Goal: Task Accomplishment & Management: Complete application form

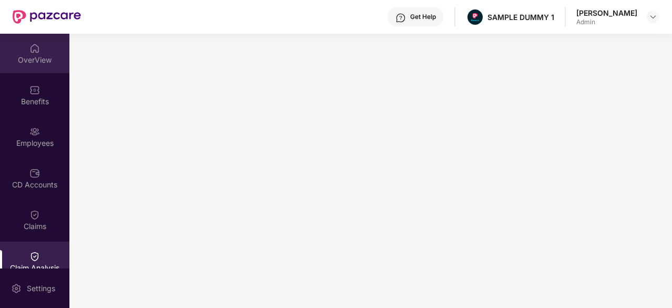
click at [29, 63] on div "OverView" at bounding box center [34, 60] width 69 height 11
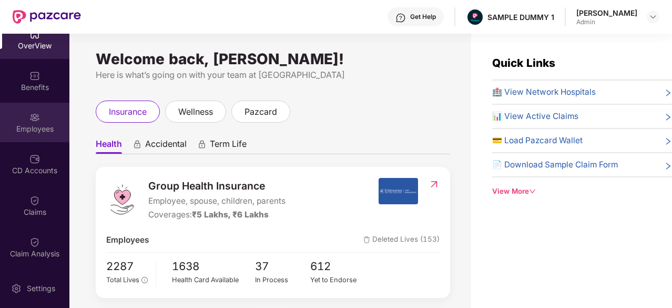
scroll to position [14, 0]
click at [27, 123] on div "Employees" at bounding box center [34, 122] width 69 height 39
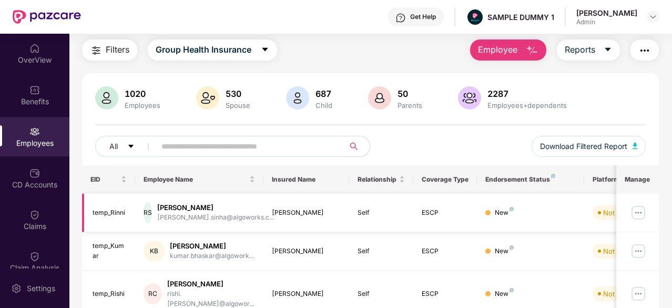
scroll to position [22, 0]
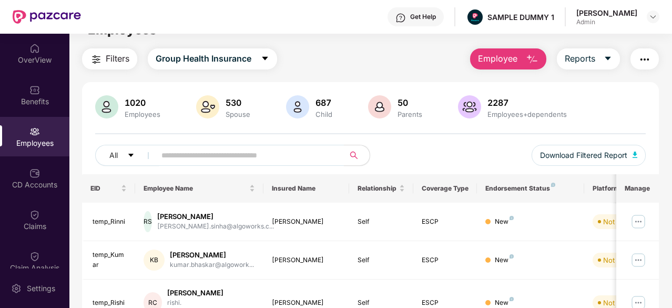
click at [516, 68] on button "Employee" at bounding box center [508, 58] width 76 height 21
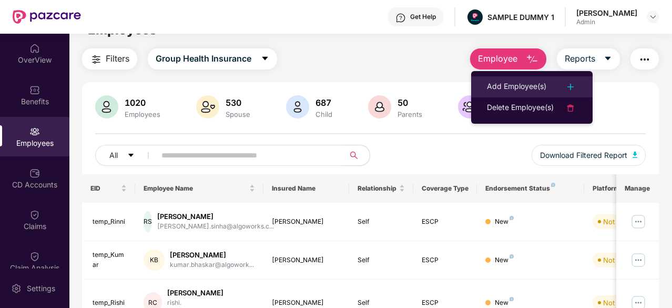
click at [518, 81] on div "Add Employee(s)" at bounding box center [516, 86] width 59 height 13
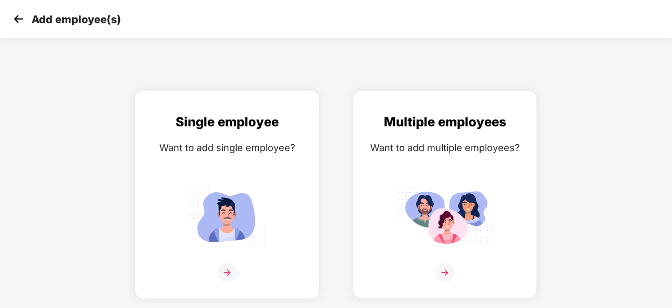
click at [260, 164] on div "Single employee Want to add single employee?" at bounding box center [227, 203] width 162 height 183
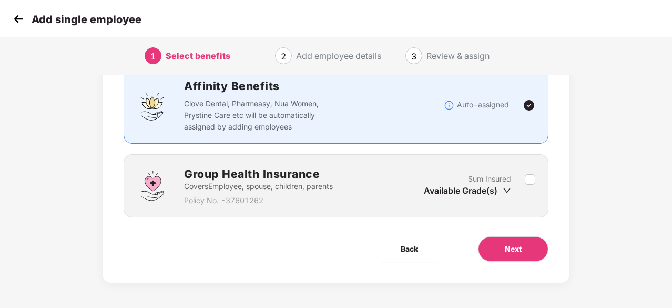
scroll to position [79, 0]
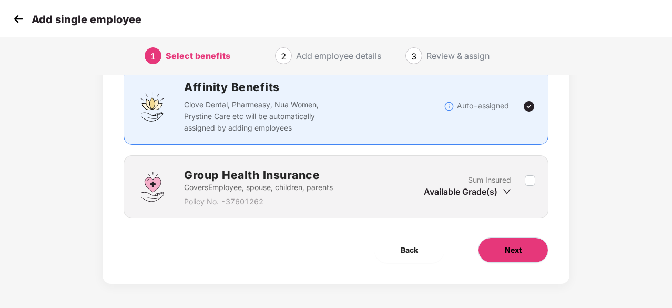
click at [515, 246] on span "Next" at bounding box center [513, 250] width 17 height 12
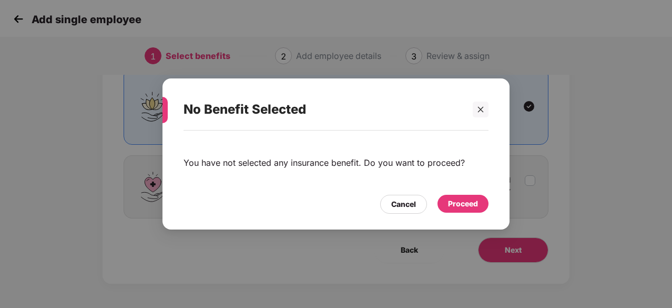
click at [454, 205] on div "Proceed" at bounding box center [463, 204] width 30 height 12
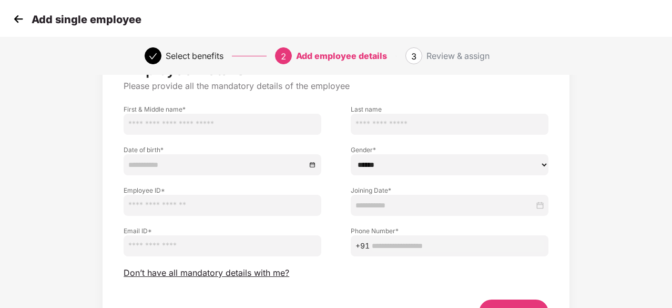
scroll to position [49, 0]
click at [250, 273] on span "Don’t have all mandatory details with me?" at bounding box center [207, 273] width 166 height 11
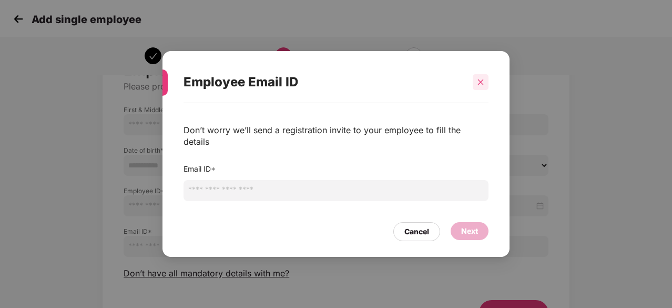
click at [476, 90] on div at bounding box center [481, 82] width 16 height 16
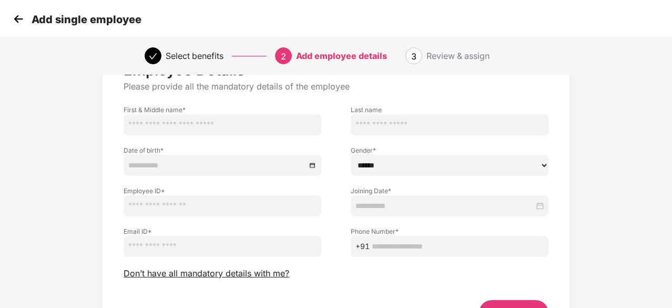
click at [17, 13] on img at bounding box center [19, 19] width 16 height 16
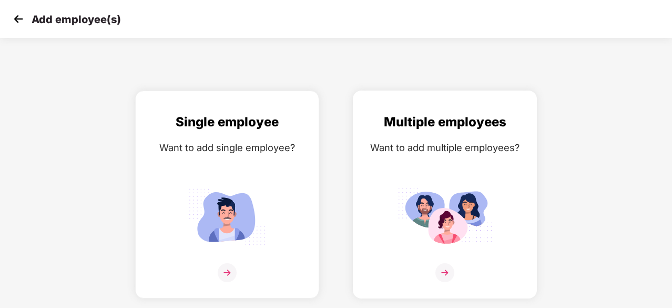
click at [404, 200] on img at bounding box center [445, 217] width 95 height 66
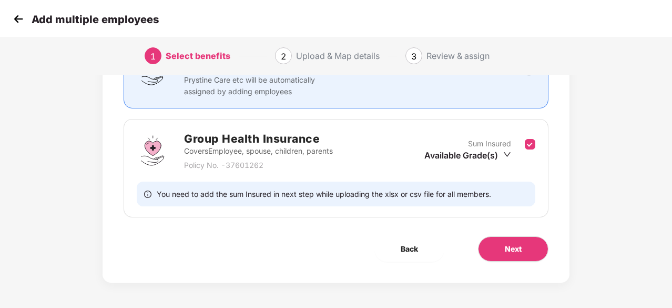
scroll to position [114, 0]
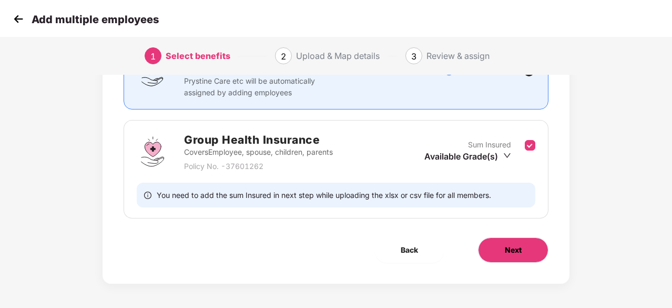
click at [496, 239] on button "Next" at bounding box center [513, 249] width 70 height 25
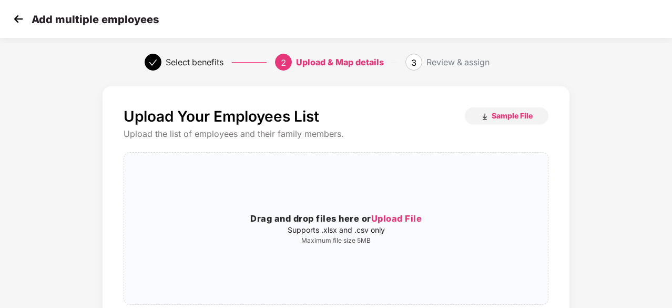
scroll to position [47, 0]
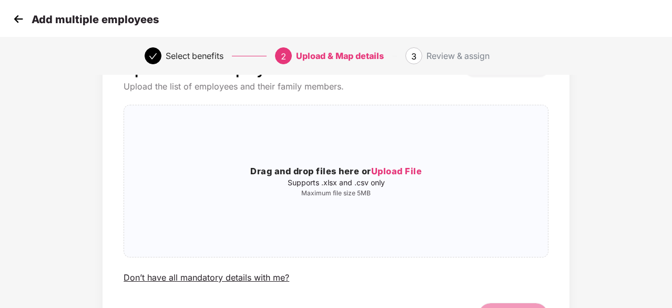
click at [15, 19] on img at bounding box center [19, 19] width 16 height 16
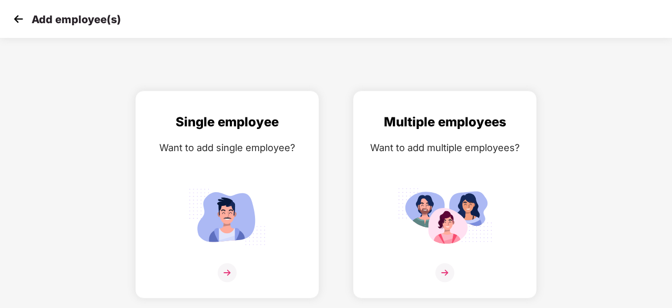
scroll to position [0, 0]
click at [15, 19] on img at bounding box center [19, 19] width 16 height 16
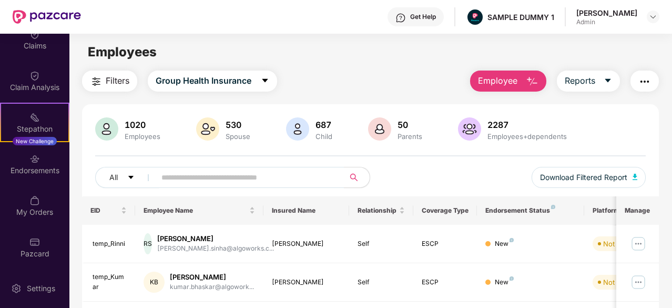
scroll to position [178, 0]
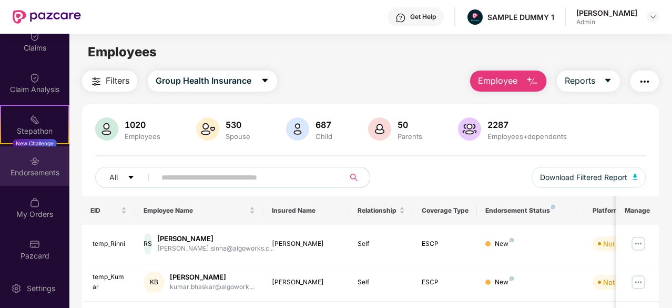
click at [29, 158] on img at bounding box center [34, 161] width 11 height 11
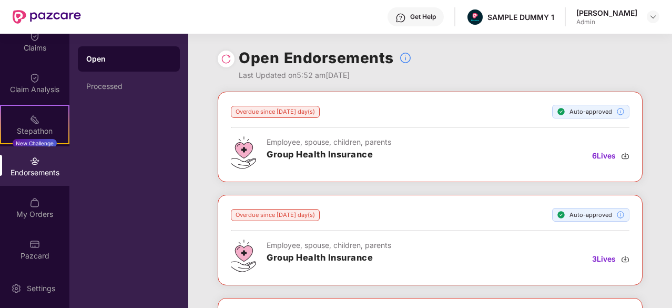
click at [125, 62] on div "Open" at bounding box center [128, 59] width 85 height 11
click at [132, 88] on div "Processed" at bounding box center [128, 86] width 85 height 8
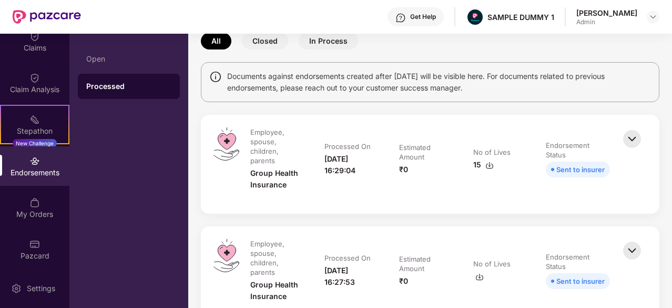
scroll to position [56, 0]
drag, startPoint x: 598, startPoint y: 173, endPoint x: 539, endPoint y: 173, distance: 59.5
click at [539, 173] on td "Endorsement Status Sent to insurer" at bounding box center [578, 164] width 85 height 74
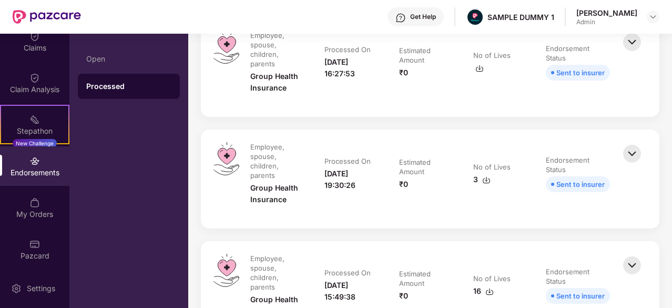
scroll to position [61, 0]
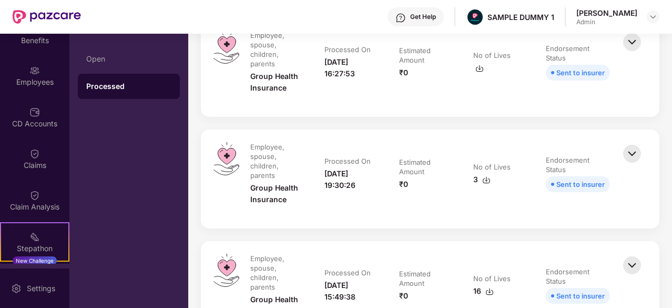
click at [416, 13] on div "Get Help" at bounding box center [423, 17] width 26 height 8
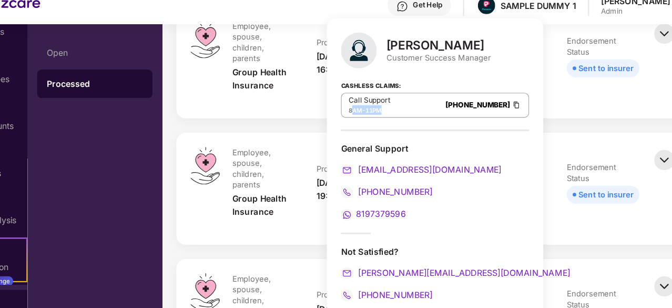
drag, startPoint x: 387, startPoint y: 109, endPoint x: 359, endPoint y: 107, distance: 28.5
click at [359, 107] on div "8AM - 11PM" at bounding box center [372, 109] width 37 height 8
